Goal: Information Seeking & Learning: Stay updated

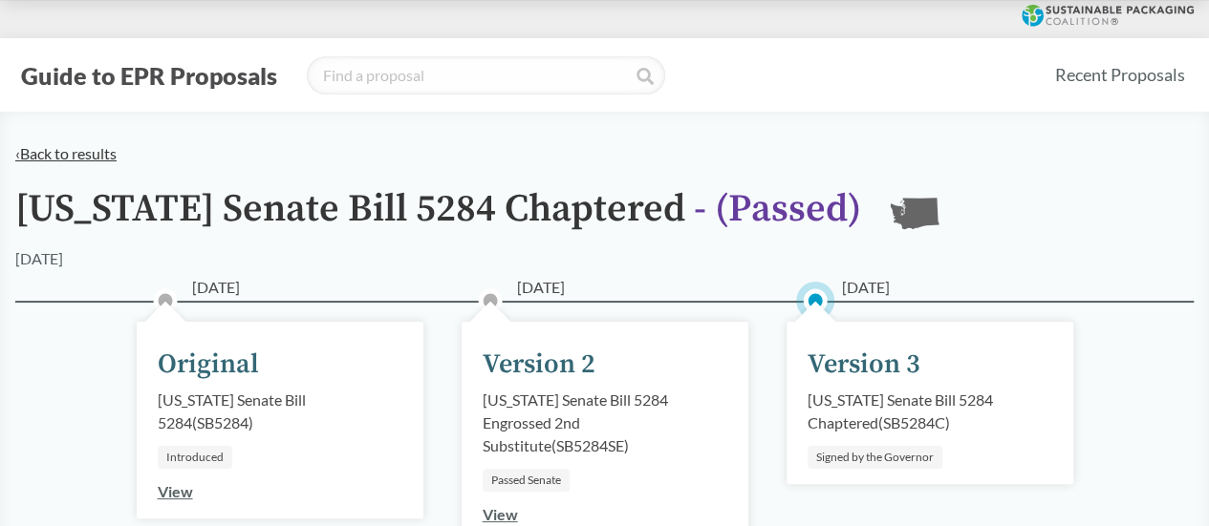
click at [77, 156] on link "‹ Back to results" at bounding box center [65, 153] width 101 height 18
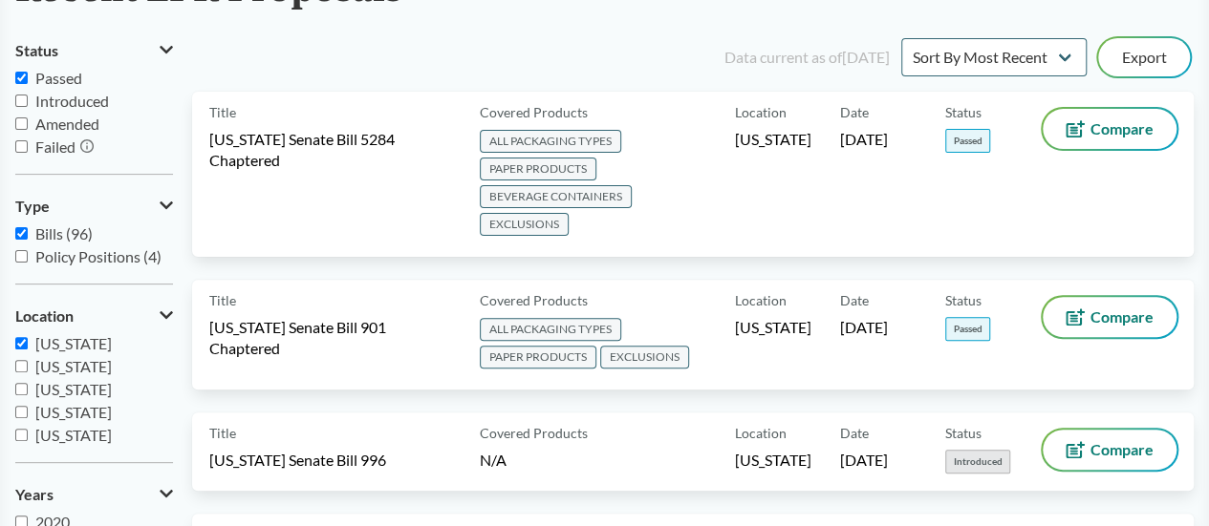
scroll to position [191, 0]
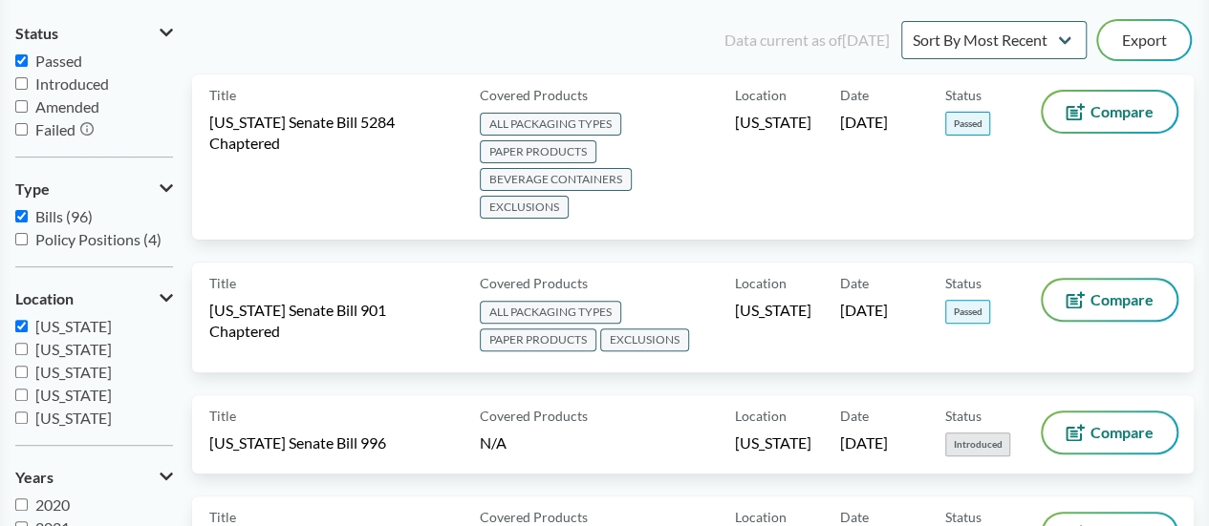
click at [82, 323] on span "[US_STATE]" at bounding box center [73, 326] width 76 height 18
click at [28, 323] on input "[US_STATE]" at bounding box center [21, 326] width 12 height 12
checkbox input "false"
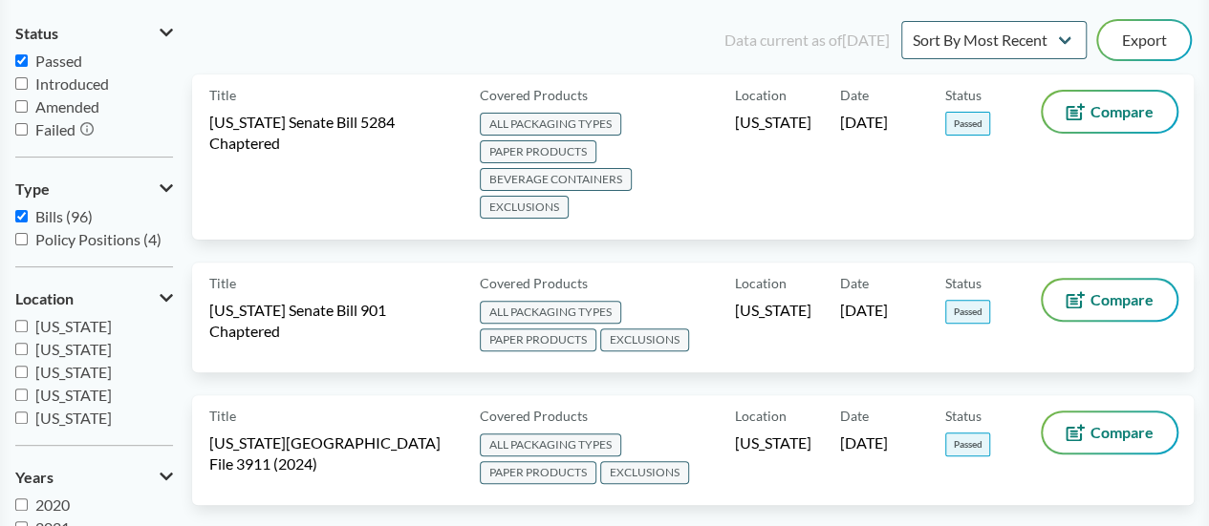
scroll to position [260, 0]
click at [87, 364] on span "[US_STATE]" at bounding box center [73, 364] width 76 height 18
click at [28, 364] on input "[US_STATE]" at bounding box center [21, 364] width 12 height 12
checkbox input "true"
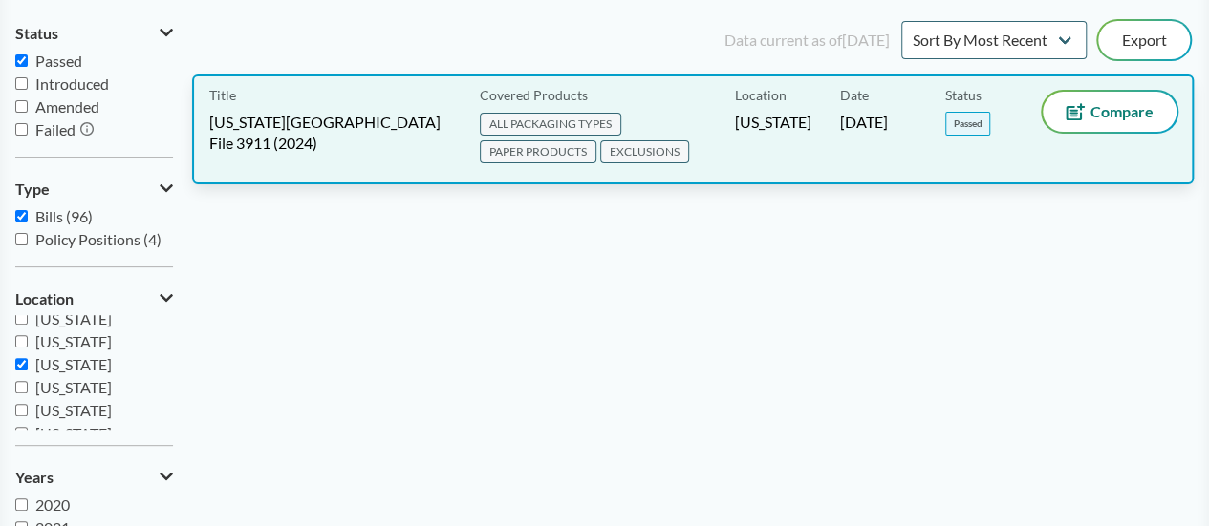
click at [888, 117] on span "[DATE]" at bounding box center [864, 122] width 48 height 21
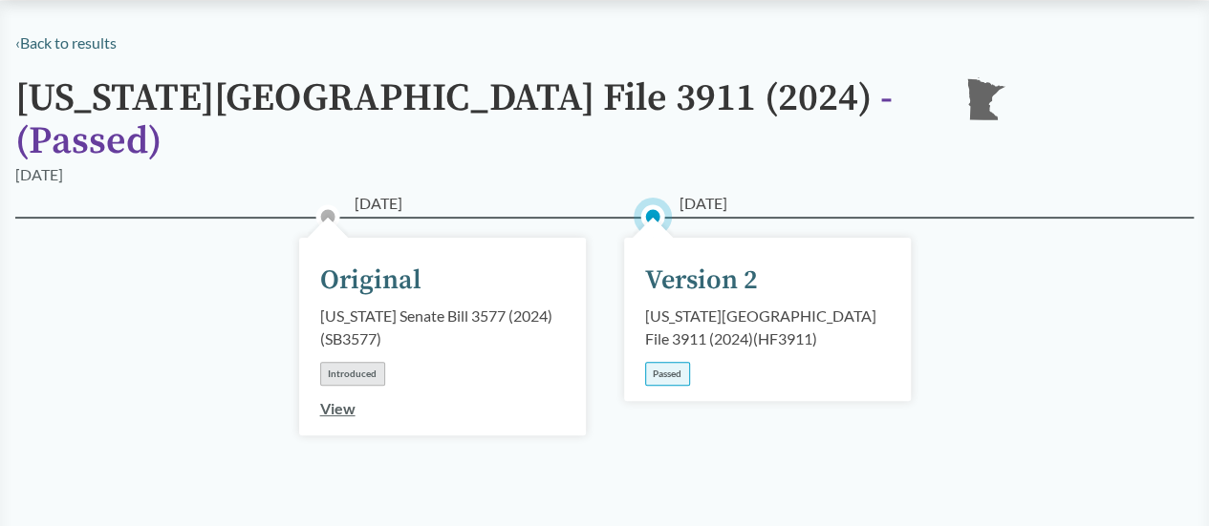
scroll to position [287, 0]
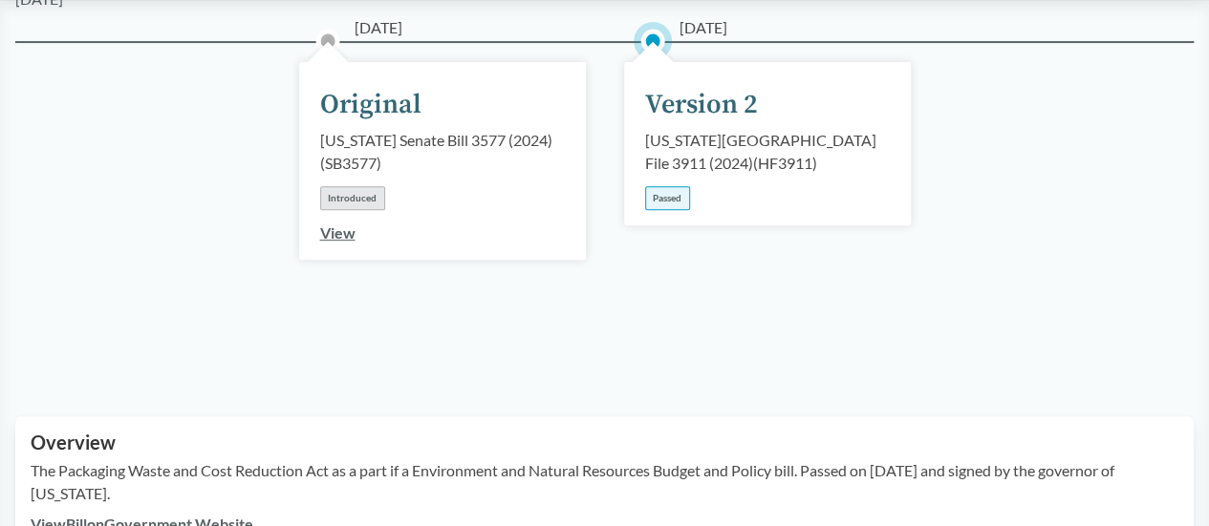
click at [76, 513] on div "View Bill on Government Website" at bounding box center [604, 524] width 1147 height 23
click at [80, 515] on link "View Bill on Government Website" at bounding box center [142, 524] width 223 height 18
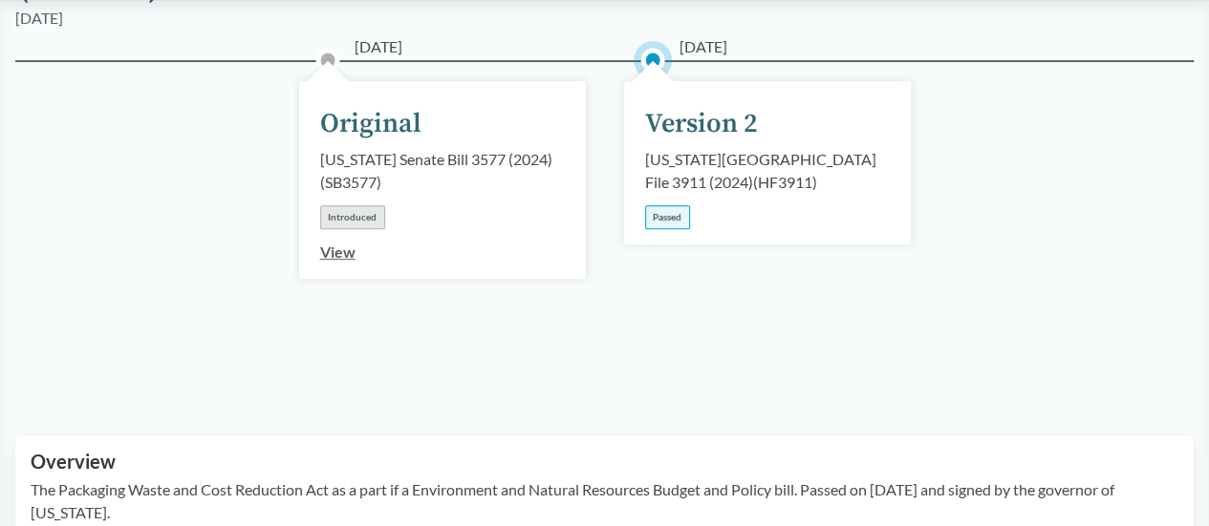
scroll to position [0, 0]
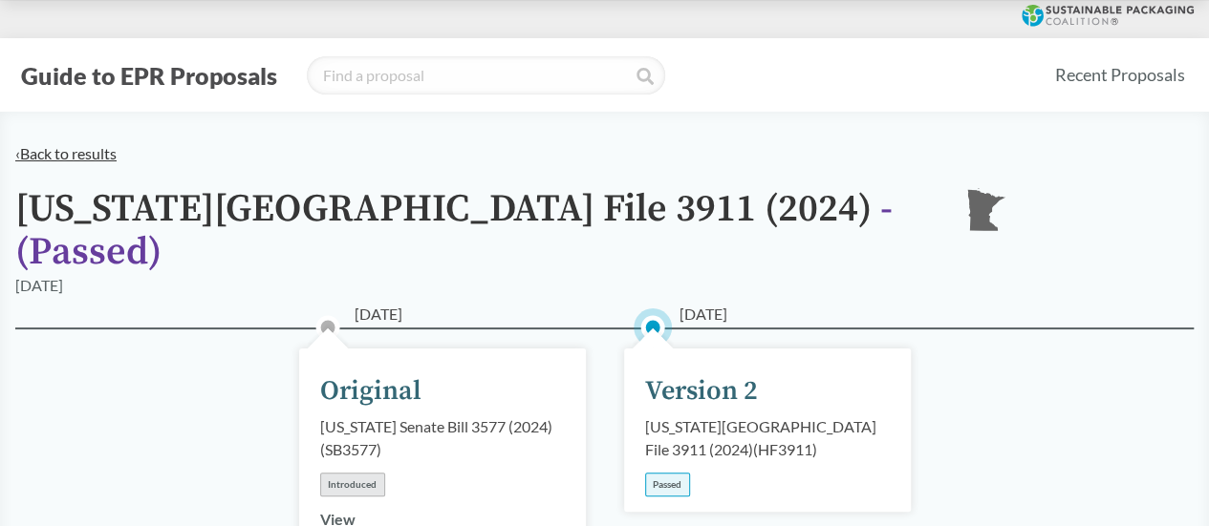
click at [58, 161] on link "‹ Back to results" at bounding box center [65, 153] width 101 height 18
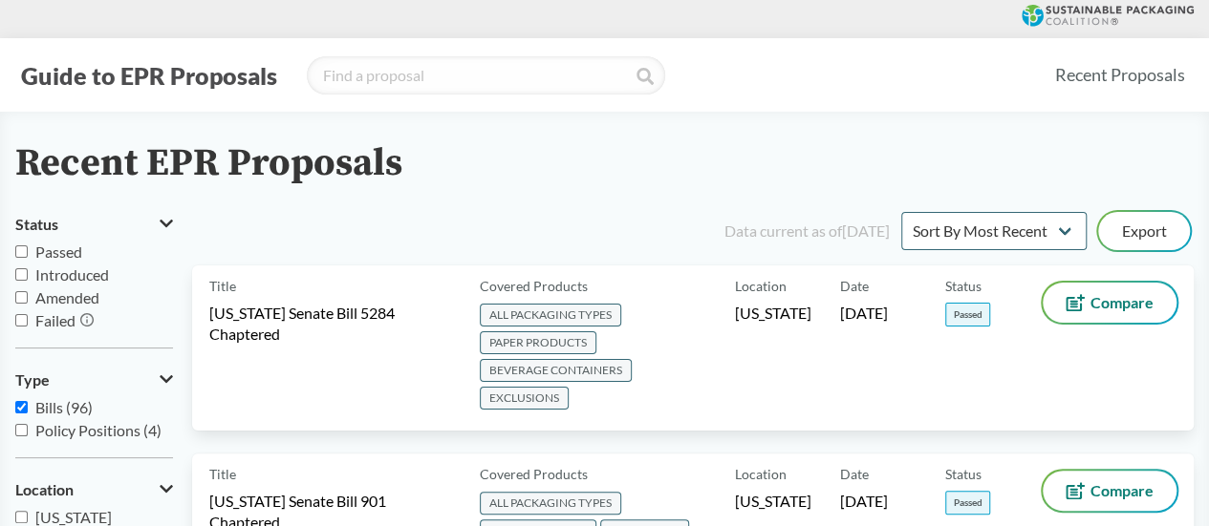
scroll to position [191, 0]
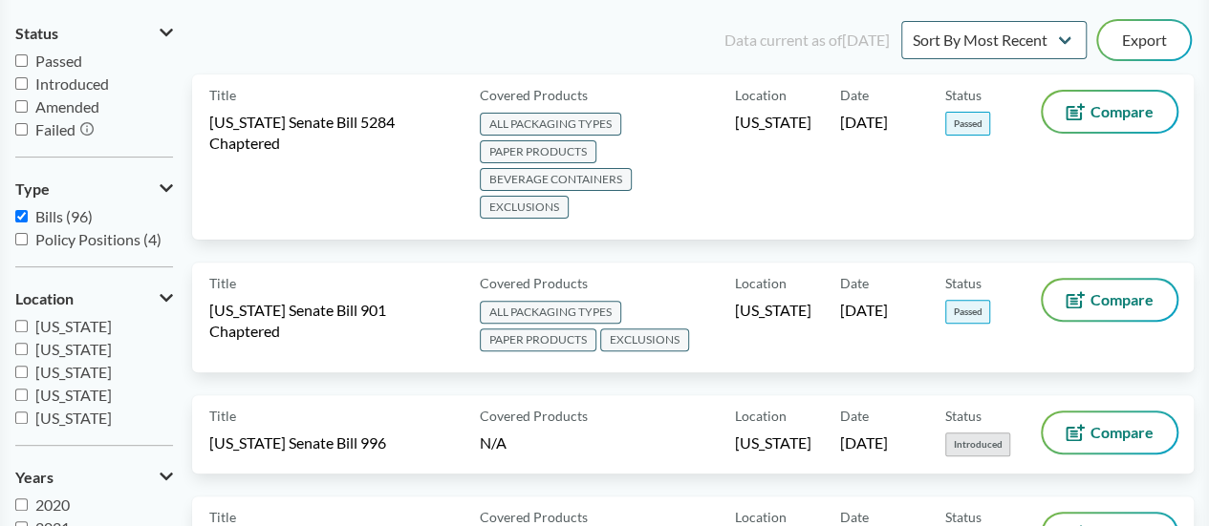
click at [65, 65] on span "Passed" at bounding box center [58, 61] width 47 height 18
click at [28, 65] on input "Passed" at bounding box center [21, 60] width 12 height 12
checkbox input "true"
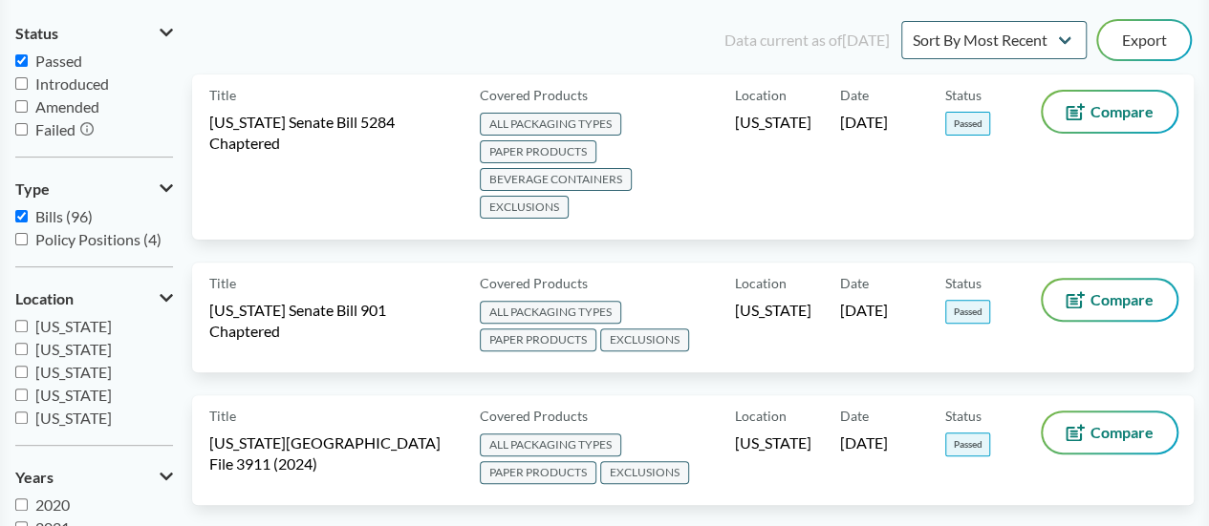
scroll to position [413, 0]
click at [71, 396] on span "[US_STATE]" at bounding box center [73, 395] width 76 height 18
click at [28, 396] on input "[US_STATE]" at bounding box center [21, 395] width 12 height 12
checkbox input "true"
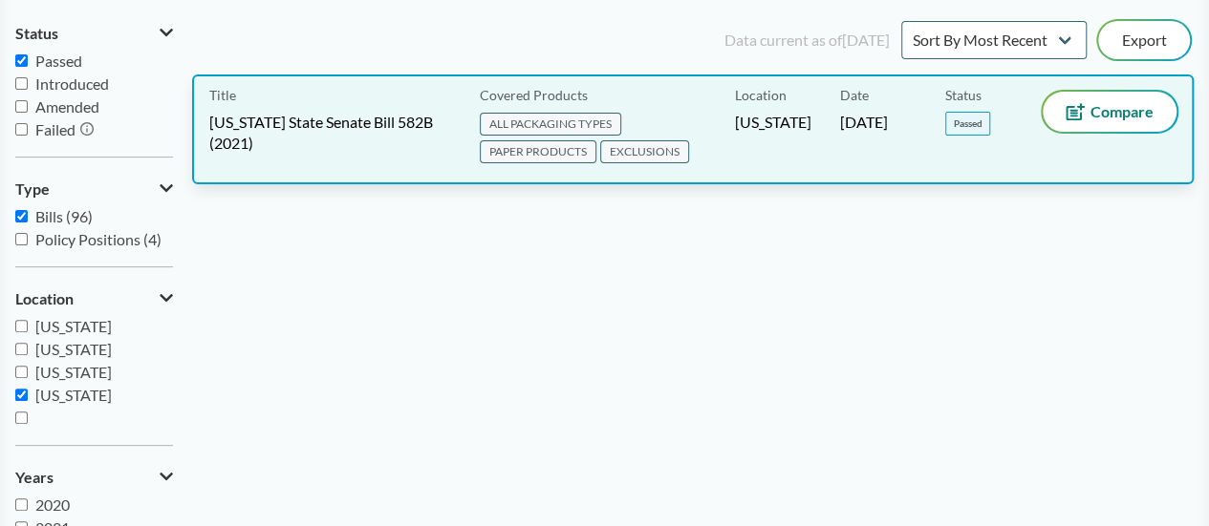
click at [422, 142] on span "[US_STATE] State Senate Bill 582B (2021)" at bounding box center [332, 133] width 247 height 42
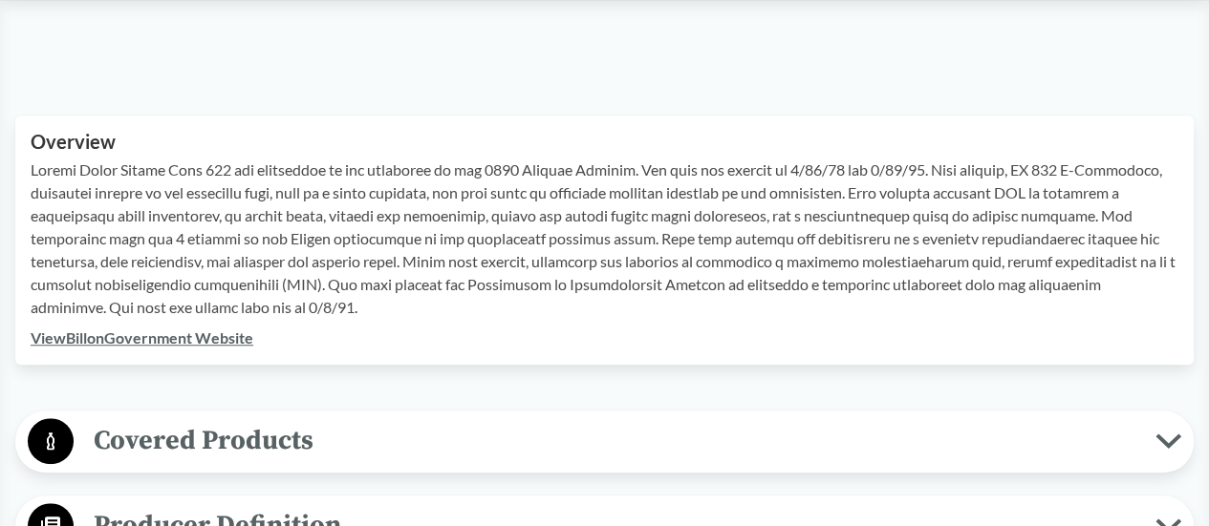
scroll to position [573, 0]
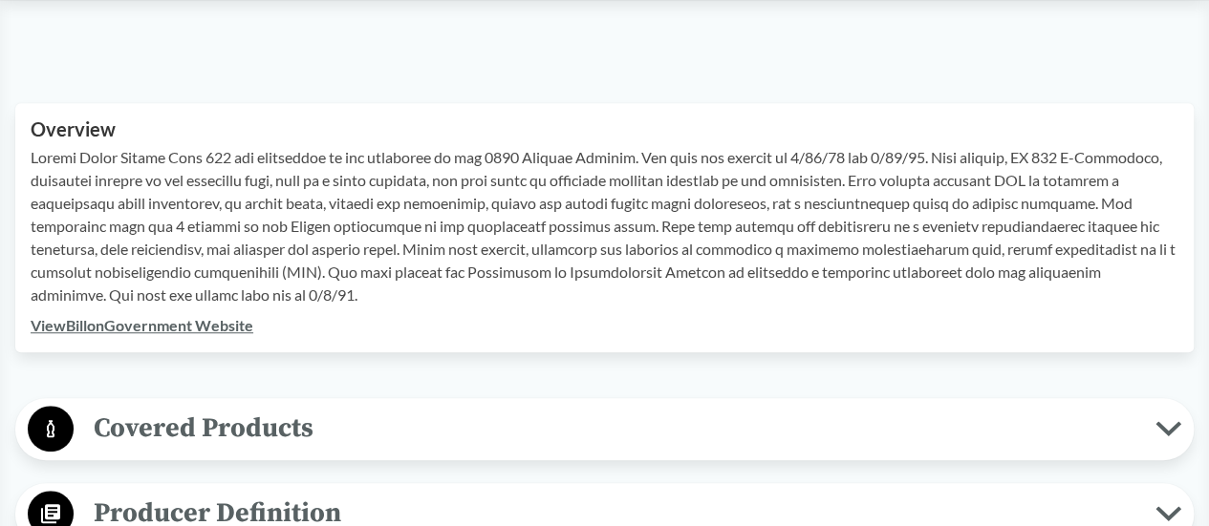
click at [109, 327] on link "View Bill on Government Website" at bounding box center [142, 325] width 223 height 18
